Goal: Check status: Check status

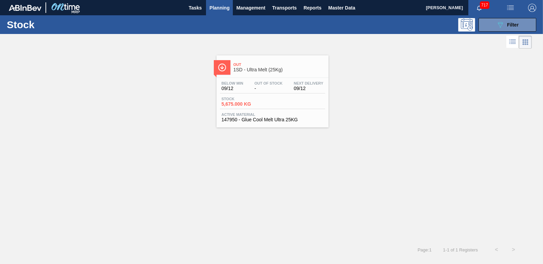
click at [220, 7] on span "Planning" at bounding box center [219, 8] width 20 height 8
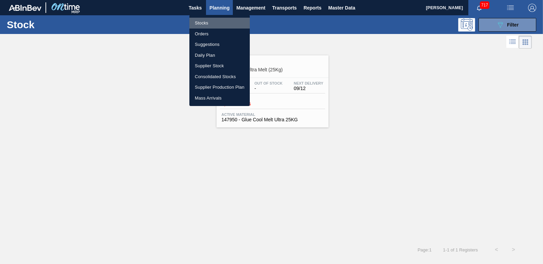
click at [208, 25] on li "Stocks" at bounding box center [219, 23] width 60 height 11
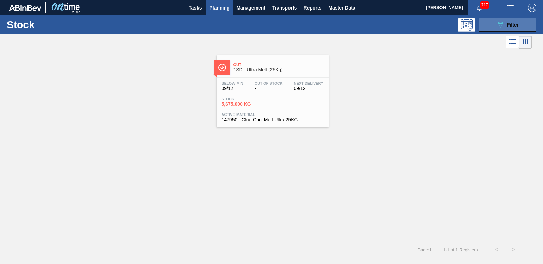
click at [512, 26] on span "Filter" at bounding box center [513, 24] width 12 height 5
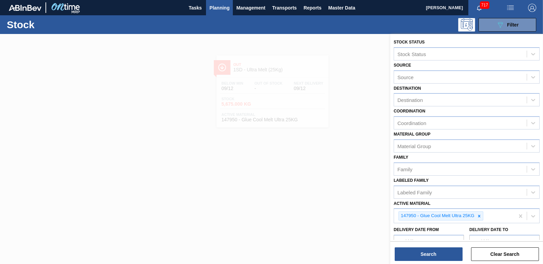
click at [330, 90] on div at bounding box center [271, 166] width 543 height 264
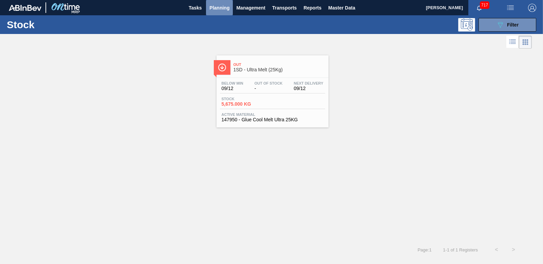
click at [222, 8] on span "Planning" at bounding box center [219, 8] width 20 height 8
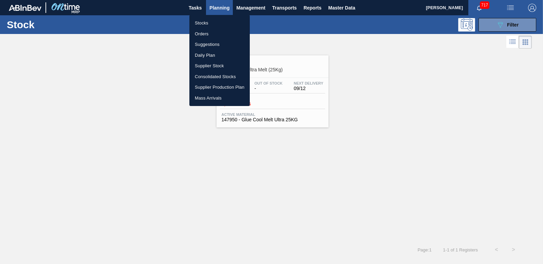
click at [203, 31] on li "Orders" at bounding box center [219, 34] width 60 height 11
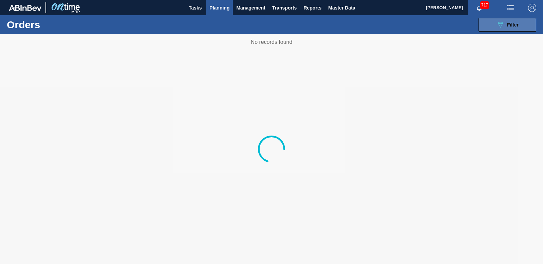
click at [513, 23] on span "Filter" at bounding box center [513, 24] width 12 height 5
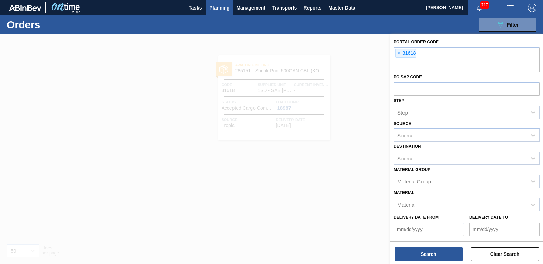
click at [287, 225] on div at bounding box center [271, 166] width 543 height 264
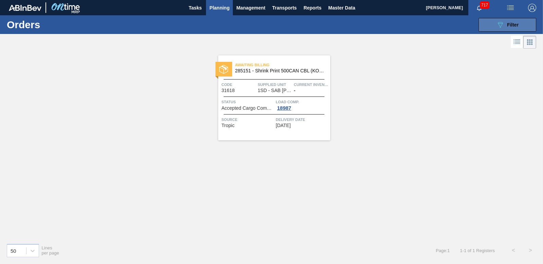
click at [499, 25] on icon "089F7B8B-B2A5-4AFE-B5C0-19BA573D28AC" at bounding box center [500, 25] width 8 height 8
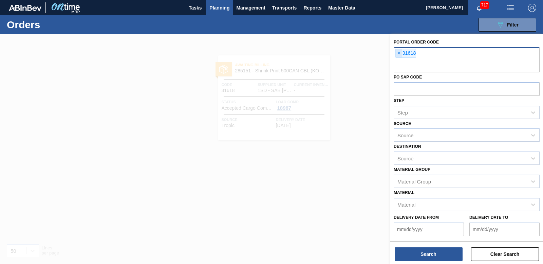
click at [399, 55] on span "×" at bounding box center [399, 53] width 6 height 8
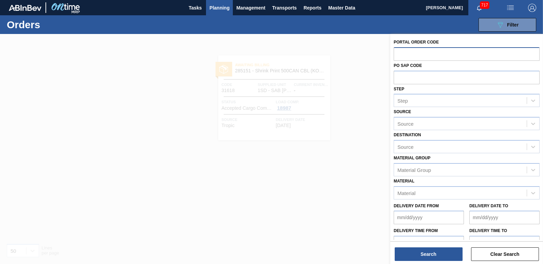
paste input "31724"
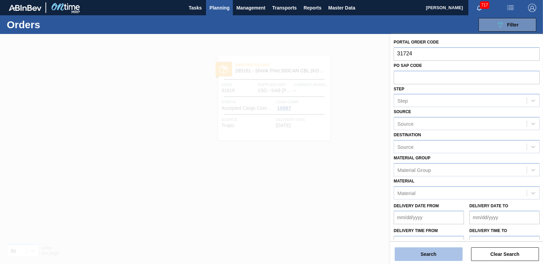
type input "31724"
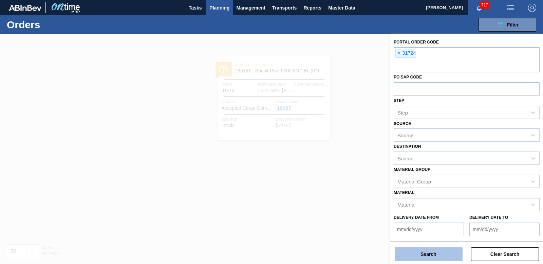
click at [451, 252] on button "Search" at bounding box center [429, 254] width 68 height 14
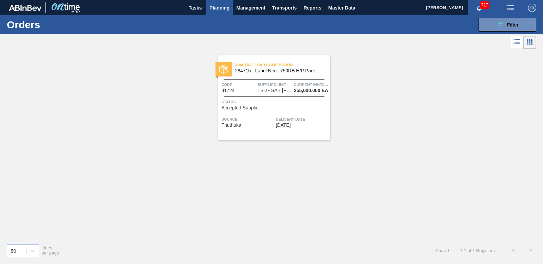
click at [294, 107] on div "Status Accepted Supplier" at bounding box center [275, 104] width 107 height 12
click at [525, 24] on button "089F7B8B-B2A5-4AFE-B5C0-19BA573D28AC Filter" at bounding box center [508, 25] width 58 height 14
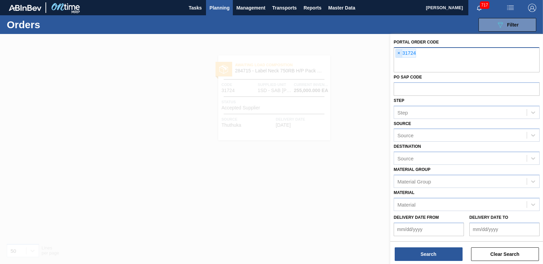
click at [400, 53] on span "×" at bounding box center [399, 53] width 6 height 8
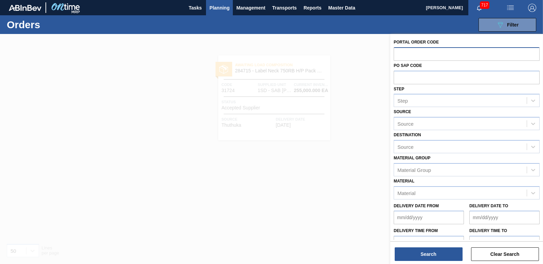
click at [440, 53] on input "text" at bounding box center [467, 53] width 146 height 13
paste input "31726"
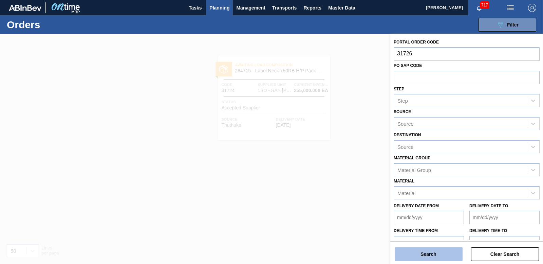
type input "31726"
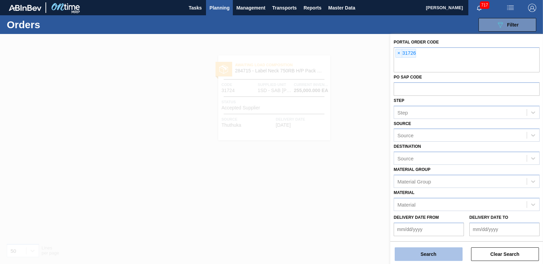
click at [401, 255] on button "Search" at bounding box center [429, 254] width 68 height 14
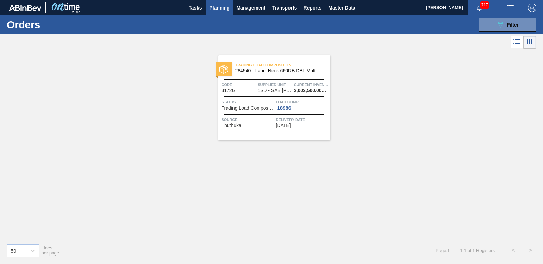
click at [284, 106] on div "18986" at bounding box center [284, 107] width 17 height 5
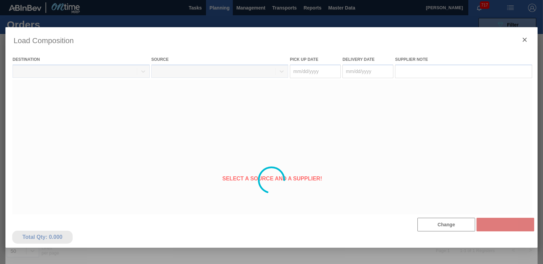
type Date "[DATE]"
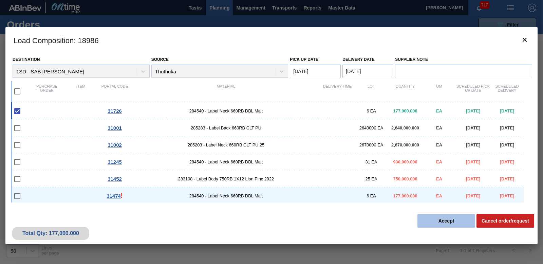
click at [456, 220] on button "Accept" at bounding box center [446, 221] width 58 height 14
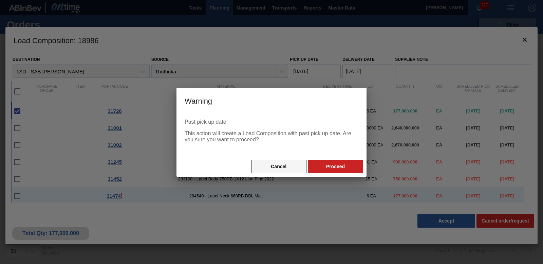
click at [290, 166] on button "Cancel" at bounding box center [278, 167] width 55 height 14
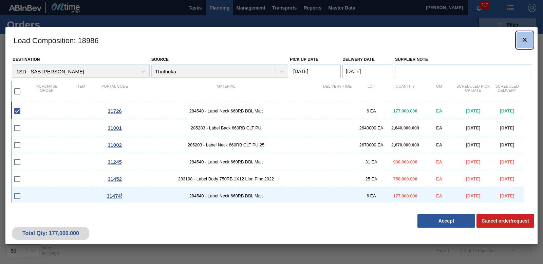
click at [524, 36] on icon "botão de ícone" at bounding box center [525, 40] width 8 height 8
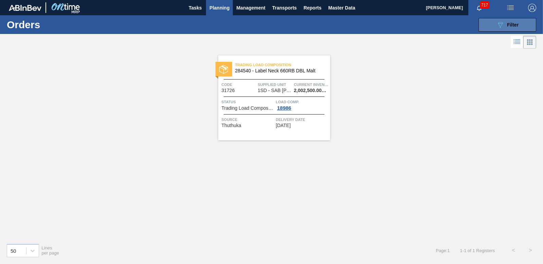
click at [509, 27] on div "089F7B8B-B2A5-4AFE-B5C0-19BA573D28AC Filter" at bounding box center [507, 25] width 22 height 8
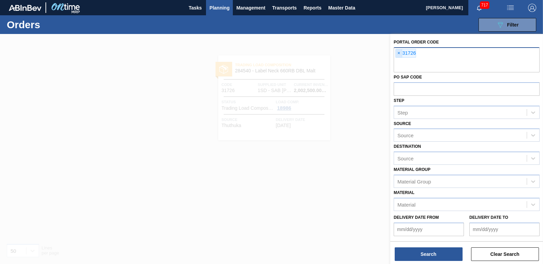
click at [397, 51] on span "×" at bounding box center [399, 53] width 6 height 8
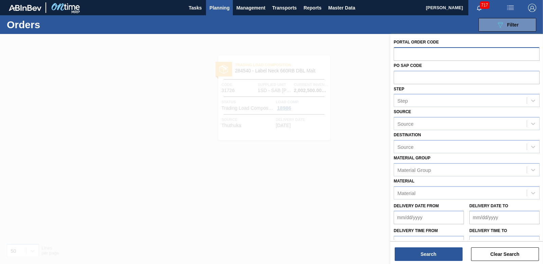
paste input "31727"
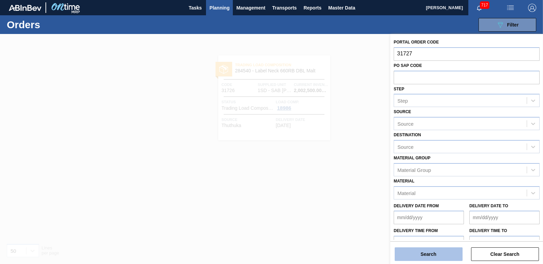
type input "31727"
click at [426, 249] on button "Search" at bounding box center [429, 254] width 68 height 14
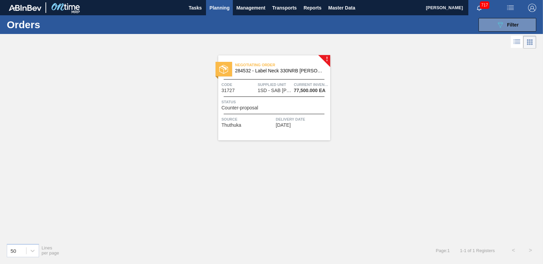
click at [279, 101] on span "Status" at bounding box center [275, 101] width 107 height 7
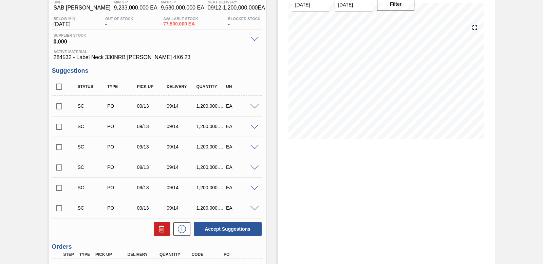
scroll to position [151, 0]
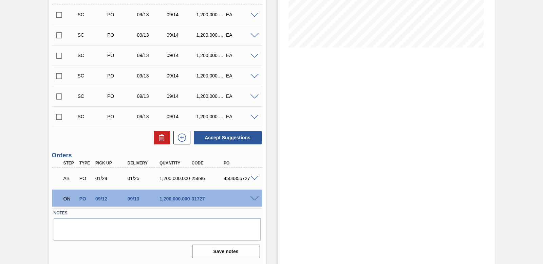
click at [255, 199] on span at bounding box center [254, 198] width 8 height 5
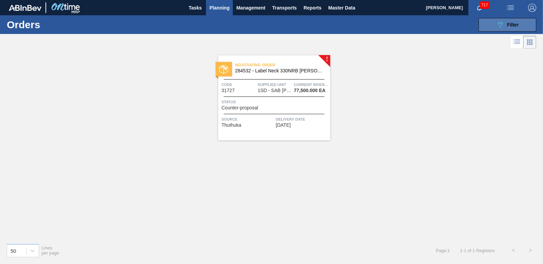
click at [495, 25] on button "089F7B8B-B2A5-4AFE-B5C0-19BA573D28AC Filter" at bounding box center [508, 25] width 58 height 14
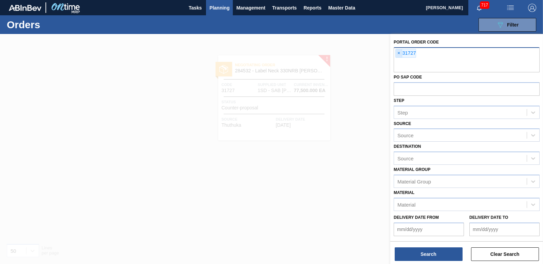
click at [397, 53] on span "×" at bounding box center [399, 53] width 6 height 8
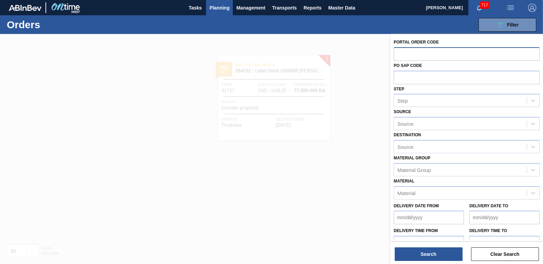
paste input "31726"
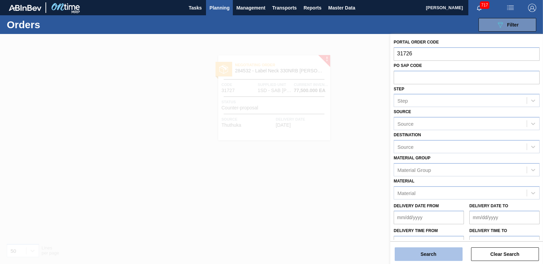
type input "31726"
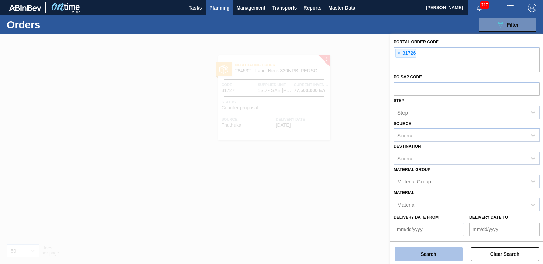
click at [433, 251] on button "Search" at bounding box center [429, 254] width 68 height 14
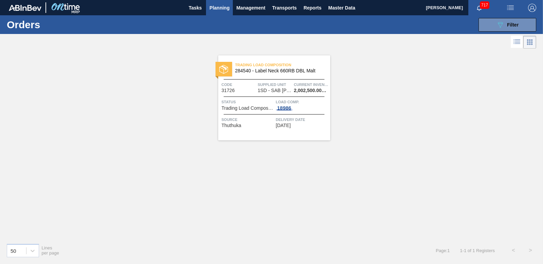
click at [283, 109] on div "18986" at bounding box center [284, 107] width 17 height 5
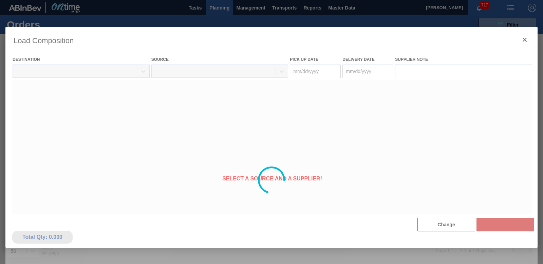
type Date "[DATE]"
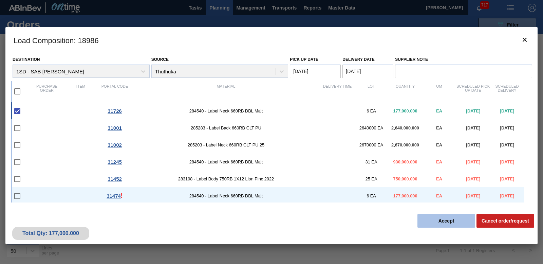
click at [448, 217] on button "Accept" at bounding box center [446, 221] width 58 height 14
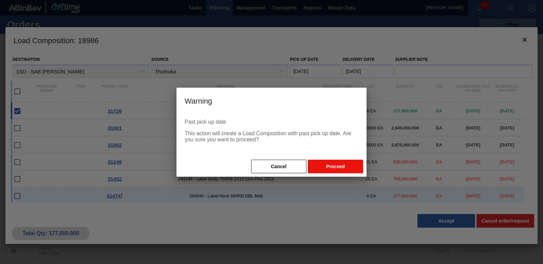
click at [348, 166] on button "Proceed" at bounding box center [335, 167] width 55 height 14
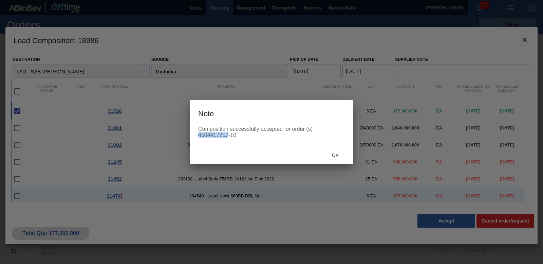
drag, startPoint x: 199, startPoint y: 135, endPoint x: 228, endPoint y: 135, distance: 29.5
click at [228, 135] on div "Composition successfully accepted for order (s) 4504417257-10" at bounding box center [271, 132] width 147 height 12
copy div "4504417257"
click at [333, 155] on span "Ok" at bounding box center [336, 154] width 18 height 5
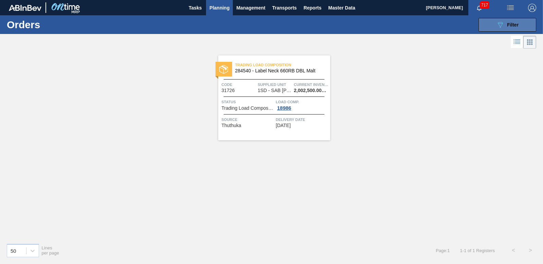
click at [493, 24] on button "089F7B8B-B2A5-4AFE-B5C0-19BA573D28AC Filter" at bounding box center [508, 25] width 58 height 14
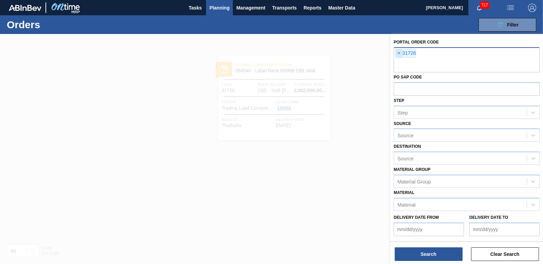
click at [396, 51] on span "×" at bounding box center [399, 53] width 6 height 8
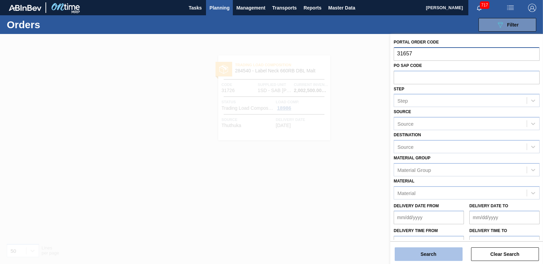
type input "31657"
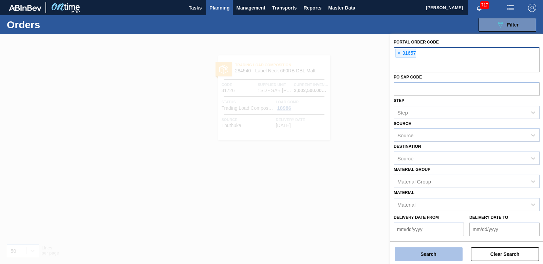
click at [406, 252] on button "Search" at bounding box center [429, 254] width 68 height 14
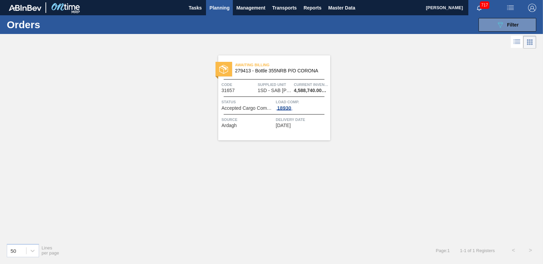
click at [286, 109] on div "18930" at bounding box center [284, 107] width 17 height 5
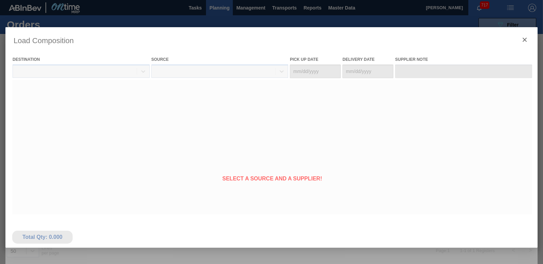
type Date "[DATE]"
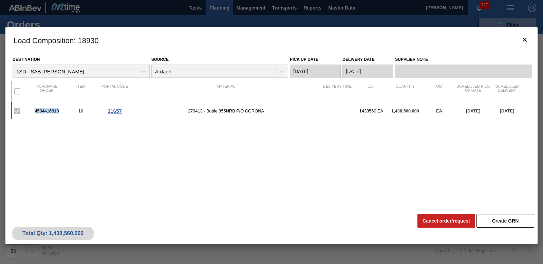
drag, startPoint x: 34, startPoint y: 110, endPoint x: 59, endPoint y: 111, distance: 25.1
click at [59, 111] on div "4504416818" at bounding box center [47, 110] width 34 height 5
copy div "4504416818"
click at [522, 39] on icon "botão de ícone" at bounding box center [525, 40] width 8 height 8
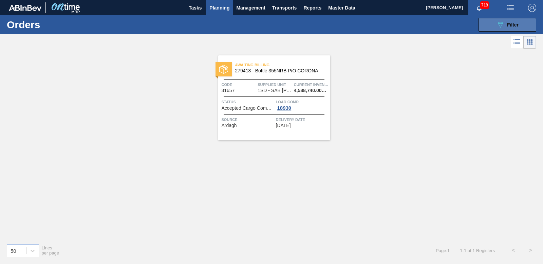
click at [490, 25] on button "089F7B8B-B2A5-4AFE-B5C0-19BA573D28AC Filter" at bounding box center [508, 25] width 58 height 14
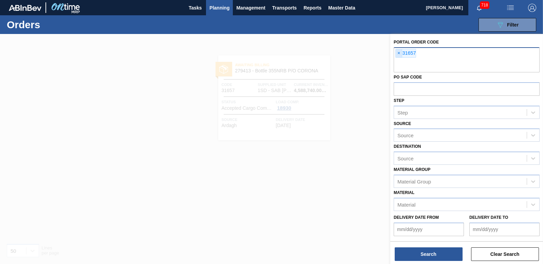
click at [397, 54] on span "×" at bounding box center [399, 53] width 6 height 8
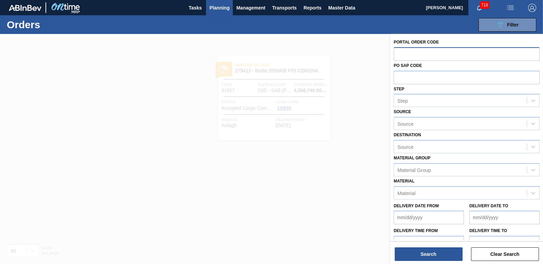
paste input "31662"
type input "31662"
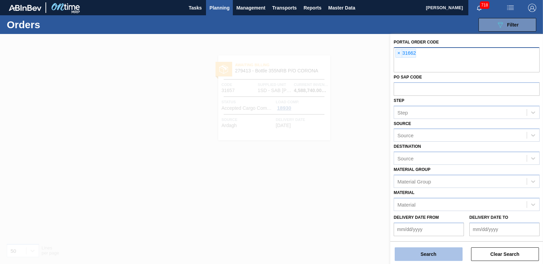
click at [410, 254] on button "Search" at bounding box center [429, 254] width 68 height 14
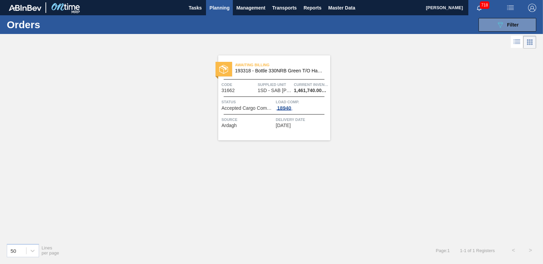
click at [293, 108] on div "18940" at bounding box center [284, 107] width 17 height 5
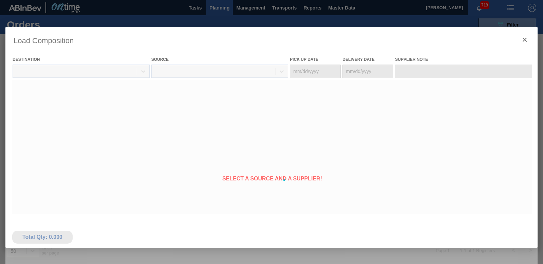
type Date "[DATE]"
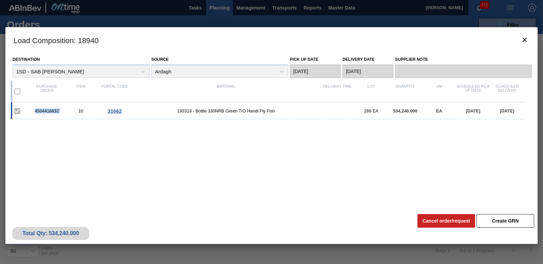
drag, startPoint x: 34, startPoint y: 112, endPoint x: 65, endPoint y: 109, distance: 31.4
click at [65, 109] on div "4504416832 10 31662 193318 - Bottle 330NRB Green T/O Handi Fly Fish 288 EA 534,…" at bounding box center [267, 110] width 513 height 17
copy div "4504416832"
click at [523, 40] on icon "botão de ícone" at bounding box center [525, 40] width 8 height 8
